Goal: Navigation & Orientation: Find specific page/section

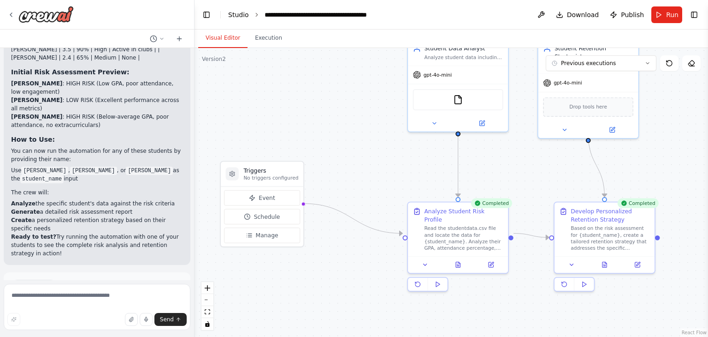
click at [240, 14] on link "Studio" at bounding box center [238, 14] width 21 height 7
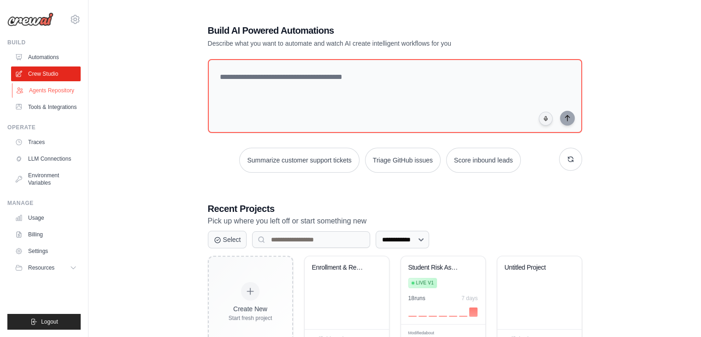
click at [61, 89] on link "Agents Repository" at bounding box center [47, 90] width 70 height 15
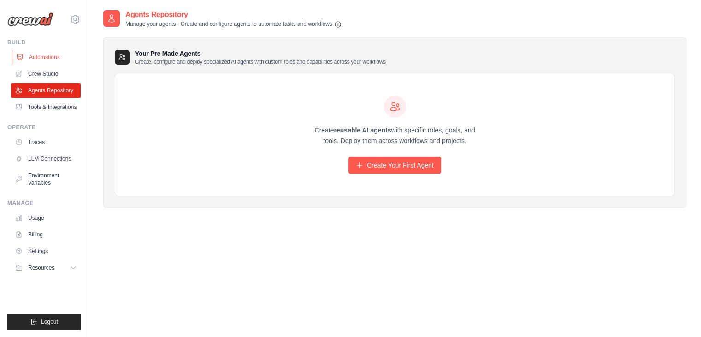
click at [61, 59] on link "Automations" at bounding box center [47, 57] width 70 height 15
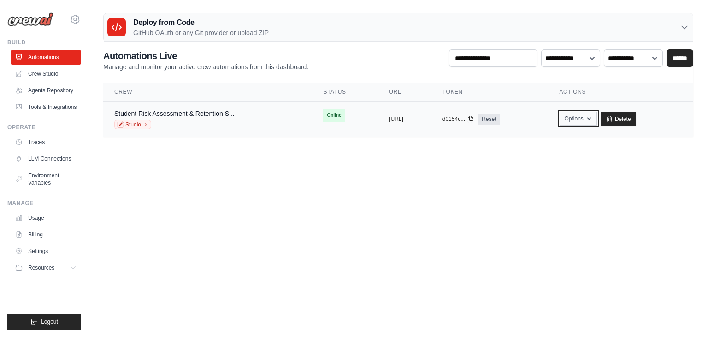
click at [592, 121] on button "Options" at bounding box center [578, 119] width 37 height 14
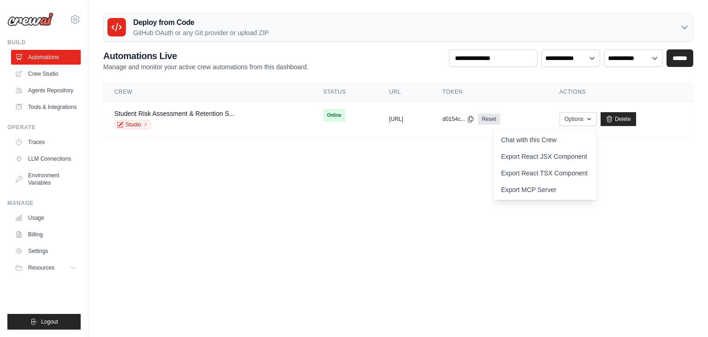
click at [458, 210] on body "balasree.dharmarao@gmail.com Settings Build Automations Resources" at bounding box center [354, 168] width 708 height 337
